Goal: Check status

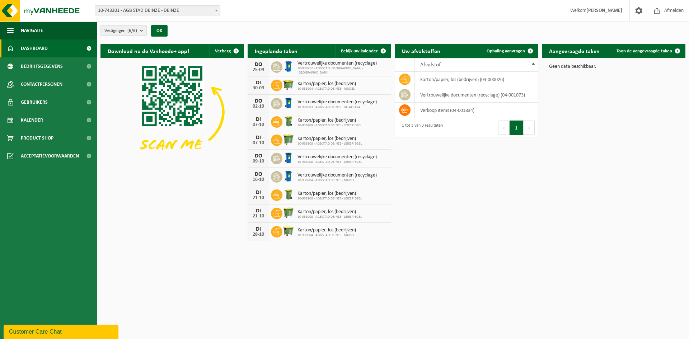
click at [162, 9] on span "10-743301 - AGB STAD DEINZE - DEINZE" at bounding box center [157, 11] width 125 height 10
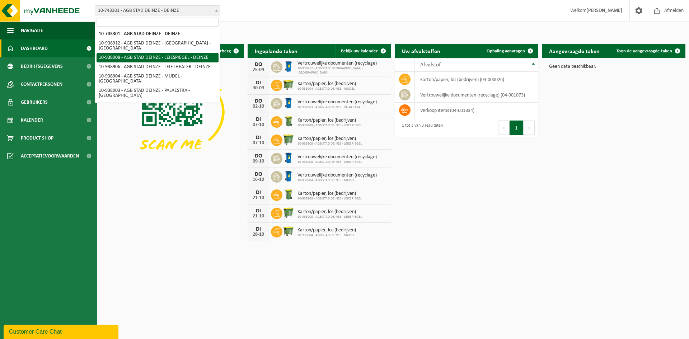
select select "138162"
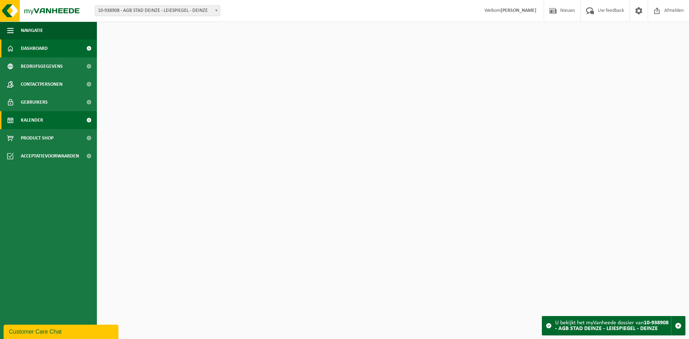
click at [52, 119] on link "Kalender" at bounding box center [48, 120] width 97 height 18
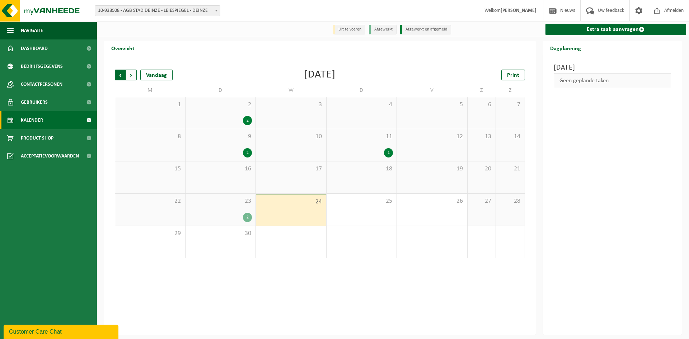
click at [133, 72] on span "Volgende" at bounding box center [131, 75] width 11 height 11
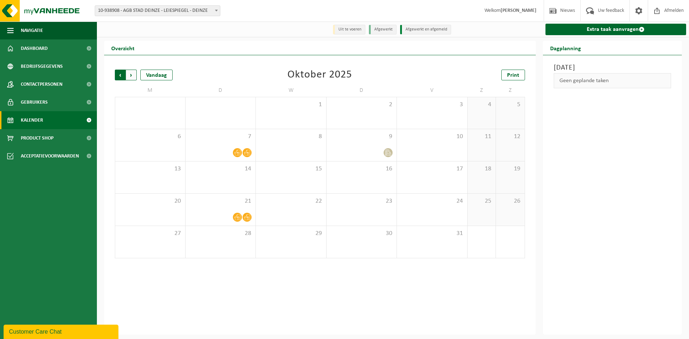
click at [135, 77] on span "Volgende" at bounding box center [131, 75] width 11 height 11
click at [132, 78] on span "Volgende" at bounding box center [131, 75] width 11 height 11
